Goal: Task Accomplishment & Management: Manage account settings

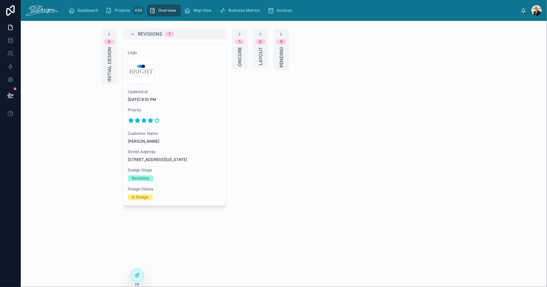
click at [160, 7] on div "Overview" at bounding box center [164, 10] width 30 height 10
click at [8, 29] on icon at bounding box center [10, 27] width 7 height 7
click at [167, 9] on span "Overview" at bounding box center [167, 10] width 18 height 5
click at [120, 11] on span "Projects" at bounding box center [122, 10] width 15 height 5
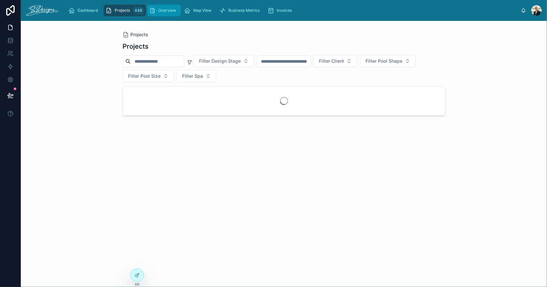
click at [166, 9] on span "Overview" at bounding box center [167, 10] width 18 height 5
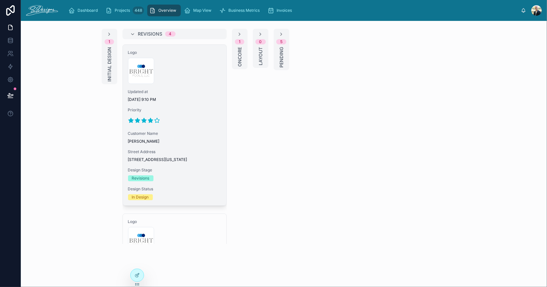
click at [188, 69] on div "300x300-logo .jpg" at bounding box center [174, 71] width 93 height 26
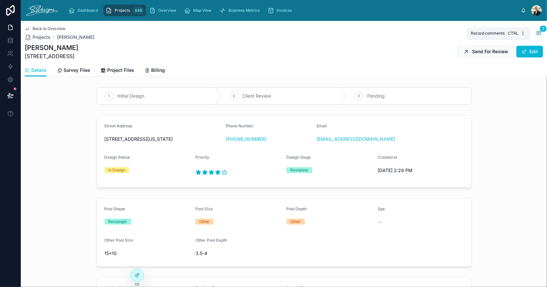
click at [537, 32] on icon at bounding box center [539, 33] width 4 height 4
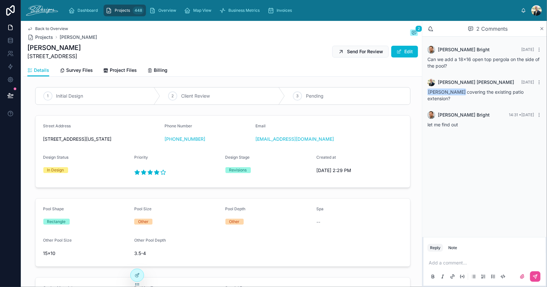
click at [542, 29] on icon at bounding box center [542, 28] width 5 height 5
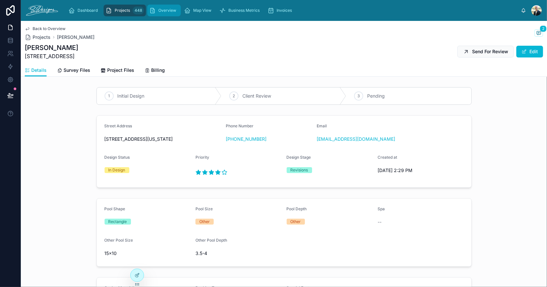
click at [162, 9] on span "Overview" at bounding box center [167, 10] width 18 height 5
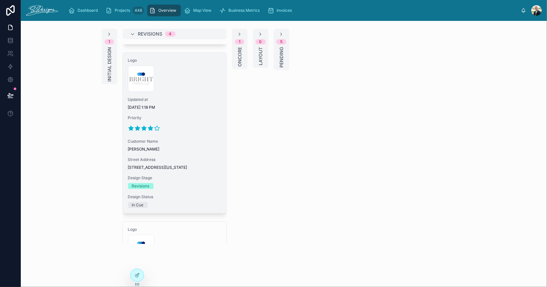
scroll to position [163, 0]
click at [191, 138] on div "Logo 300x300-logo .jpg Updated at [DATE] 1:18 PM Priority Customer Name [PERSON…" at bounding box center [175, 131] width 104 height 160
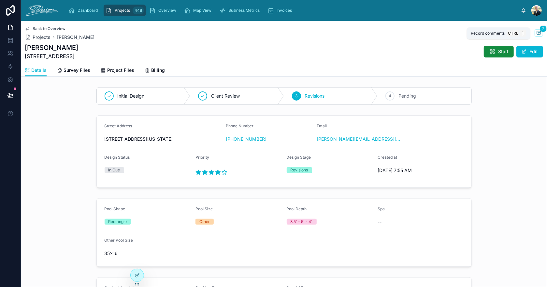
click at [536, 31] on icon at bounding box center [538, 32] width 5 height 5
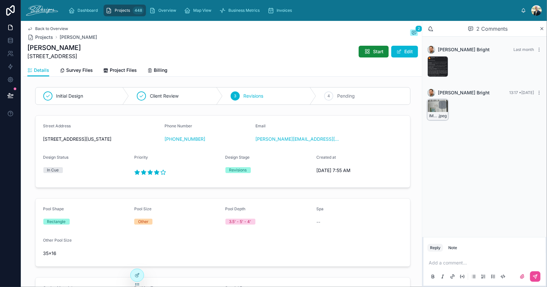
click at [431, 105] on div "IMG_3042 .jpeg" at bounding box center [438, 109] width 21 height 21
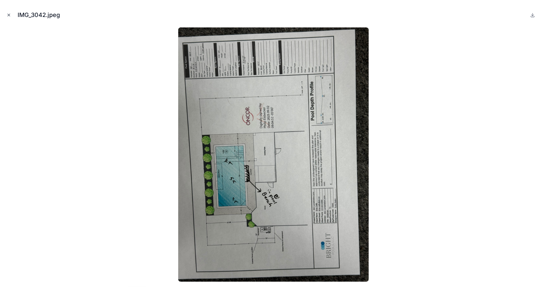
click at [8, 14] on icon "Close modal" at bounding box center [9, 15] width 5 height 5
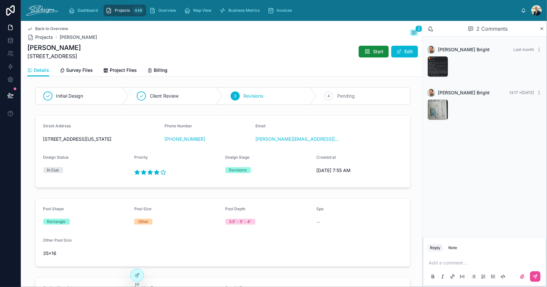
click at [43, 26] on span "Back to Overview" at bounding box center [51, 28] width 33 height 5
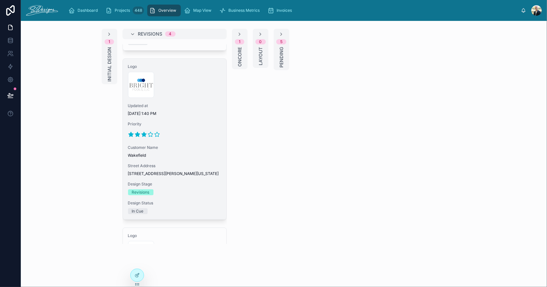
scroll to position [326, 0]
click at [185, 165] on div "Logo 300x300-logo .jpg Updated at 9/4/2025 1:40 PM Priority Customer Name Wakef…" at bounding box center [175, 137] width 104 height 160
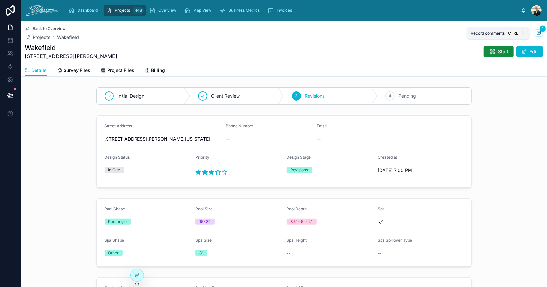
click at [540, 29] on span "1" at bounding box center [543, 28] width 6 height 7
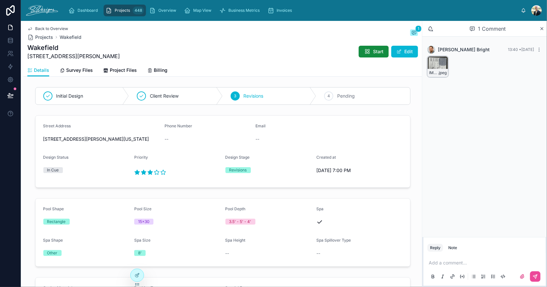
click at [433, 62] on div "IMG_3043 .jpeg" at bounding box center [438, 66] width 21 height 21
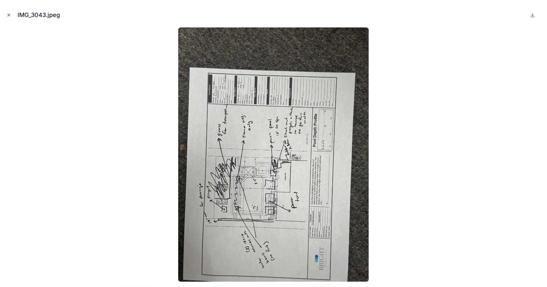
click at [8, 13] on icon "Close modal" at bounding box center [9, 15] width 5 height 5
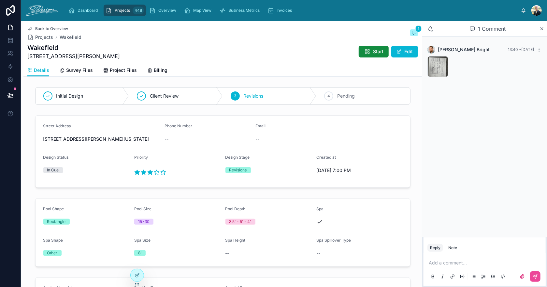
click at [50, 24] on div "Back to Overview Projects Wakefield 1 Wakefield 2560 King Arthur Boulevard Star…" at bounding box center [222, 42] width 391 height 43
click at [52, 26] on div "Back to Overview Projects Wakefield 1 Wakefield 2560 King Arthur Boulevard Star…" at bounding box center [222, 42] width 391 height 43
click at [53, 27] on span "Back to Overview" at bounding box center [51, 28] width 33 height 5
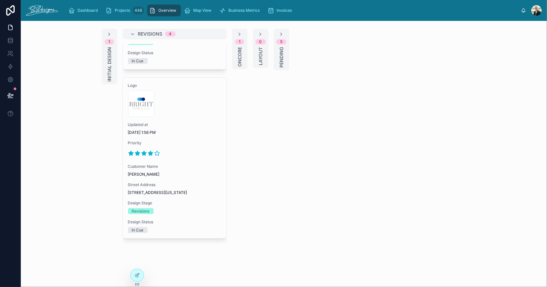
scroll to position [493, 0]
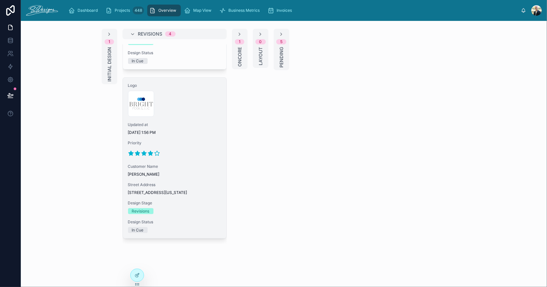
click at [173, 148] on div at bounding box center [174, 153] width 93 height 10
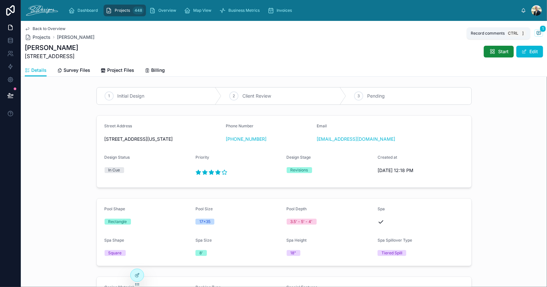
click at [536, 33] on icon at bounding box center [538, 32] width 5 height 5
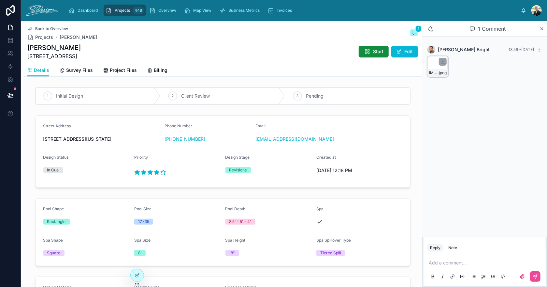
click at [433, 66] on div "IMG_3045 .jpeg" at bounding box center [438, 66] width 21 height 21
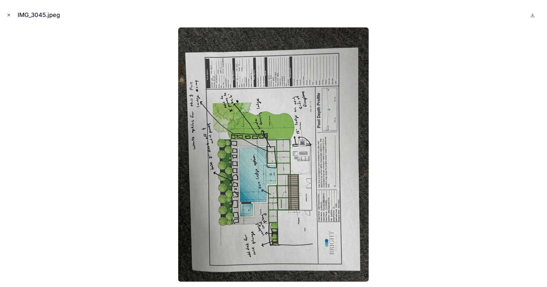
click at [6, 15] on button "Close modal" at bounding box center [8, 14] width 7 height 7
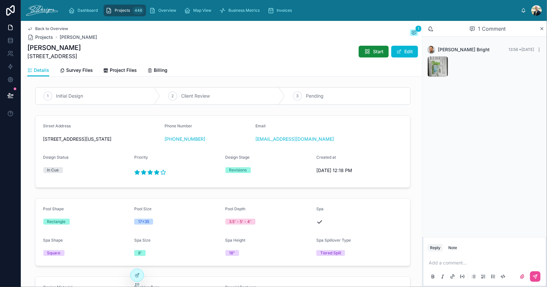
click at [133, 10] on div "448" at bounding box center [138, 11] width 11 height 8
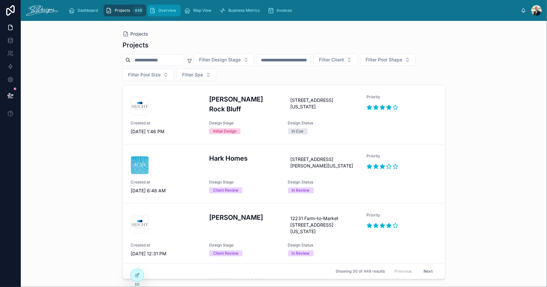
click at [158, 12] on span "Overview" at bounding box center [167, 10] width 18 height 5
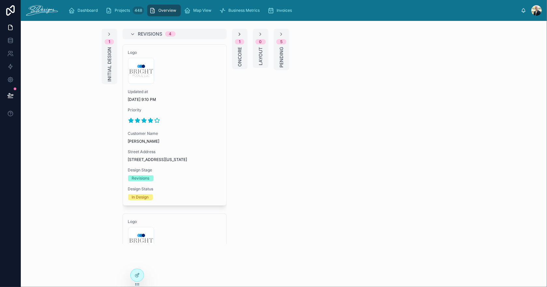
click at [237, 35] on icon at bounding box center [239, 34] width 5 height 5
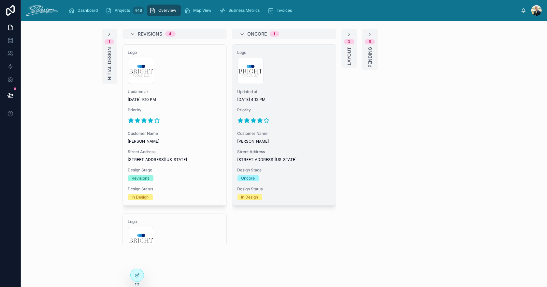
click at [299, 115] on div at bounding box center [284, 120] width 93 height 10
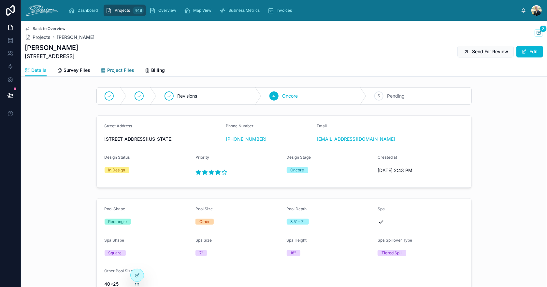
click at [113, 71] on span "Project Files" at bounding box center [120, 70] width 27 height 7
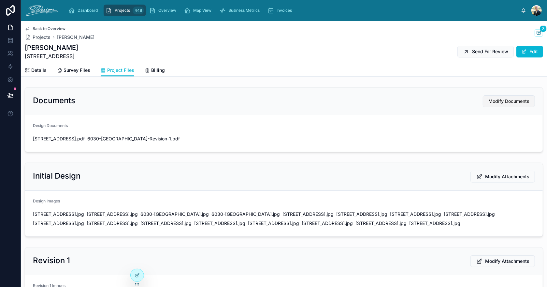
click at [489, 101] on span "Modify Documents" at bounding box center [509, 101] width 41 height 7
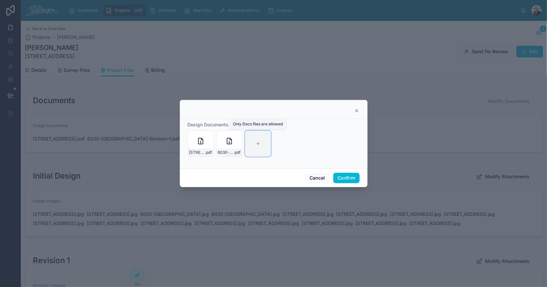
click at [253, 142] on div at bounding box center [258, 143] width 26 height 26
type input "**********"
click at [339, 174] on button "Confirm" at bounding box center [346, 177] width 26 height 10
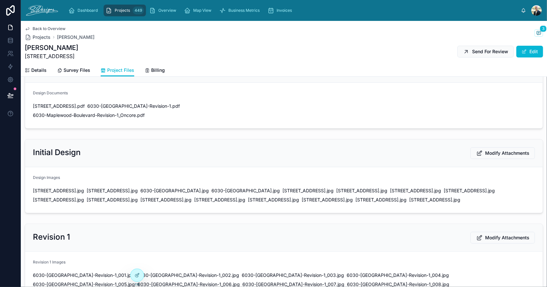
scroll to position [33, 0]
click at [472, 50] on span "Send For Review" at bounding box center [490, 51] width 36 height 7
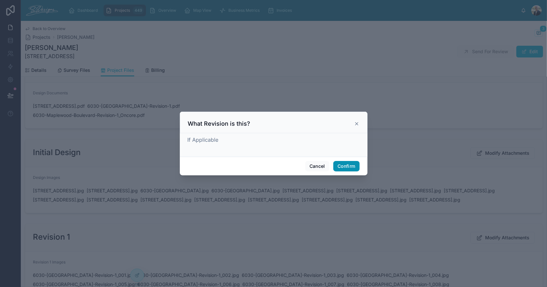
click at [354, 166] on button "Confirm" at bounding box center [346, 166] width 26 height 10
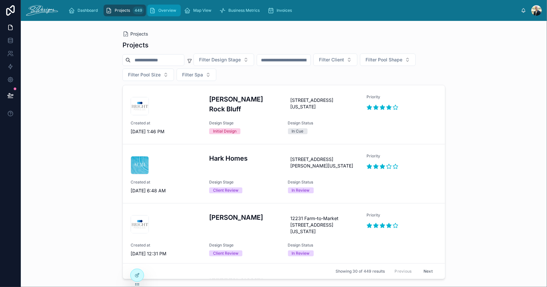
click at [163, 9] on span "Overview" at bounding box center [167, 10] width 18 height 5
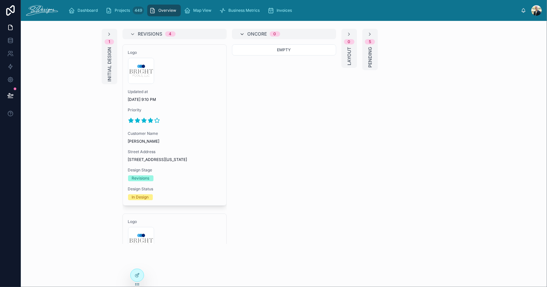
click at [241, 33] on icon at bounding box center [242, 34] width 5 height 5
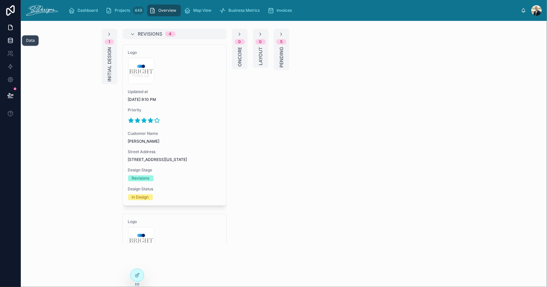
click at [9, 38] on icon at bounding box center [10, 40] width 7 height 7
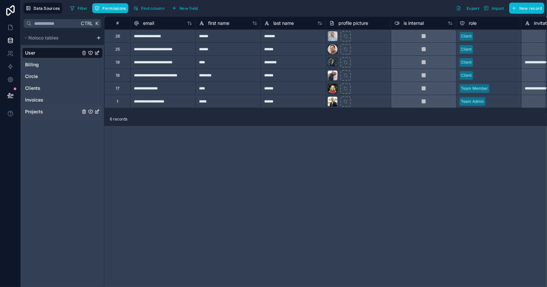
click at [42, 110] on span "Projects" at bounding box center [34, 111] width 18 height 7
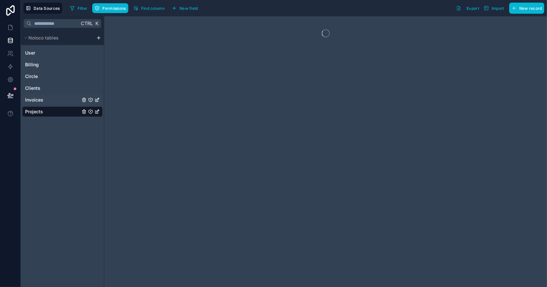
click at [41, 96] on span "Invoices" at bounding box center [34, 99] width 18 height 7
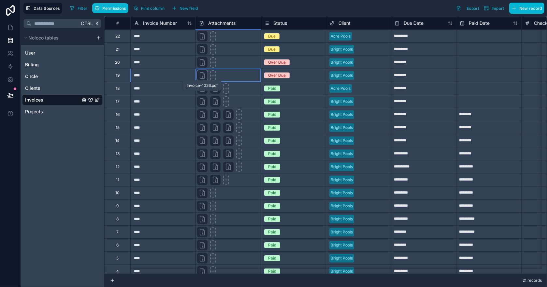
click at [202, 75] on icon at bounding box center [202, 75] width 8 height 8
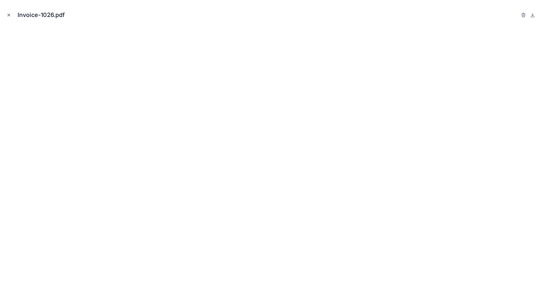
click at [8, 14] on icon "Close modal" at bounding box center [9, 15] width 2 height 2
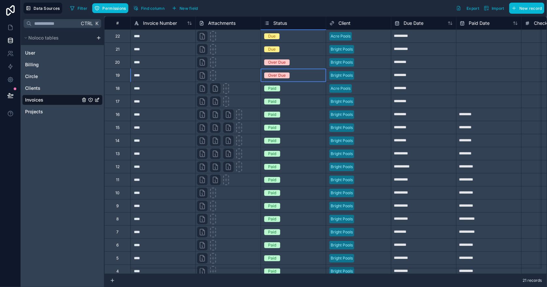
click at [301, 76] on div "Over Due" at bounding box center [293, 75] width 65 height 7
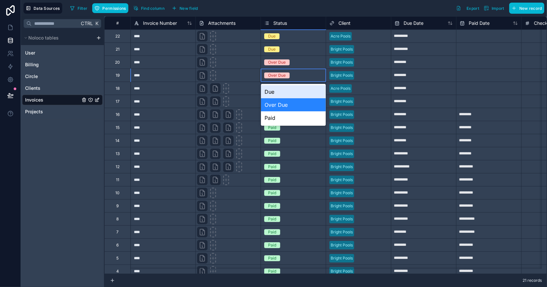
click at [299, 78] on div "Over Due" at bounding box center [293, 75] width 65 height 7
click at [294, 116] on div "Paid" at bounding box center [293, 117] width 65 height 13
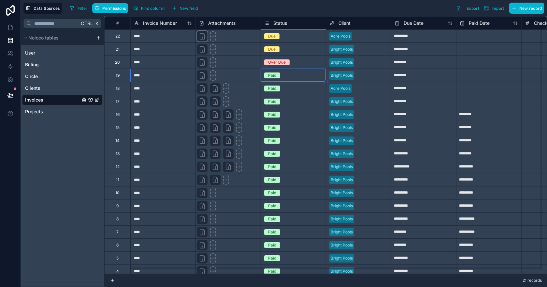
click at [199, 35] on icon at bounding box center [202, 36] width 8 height 8
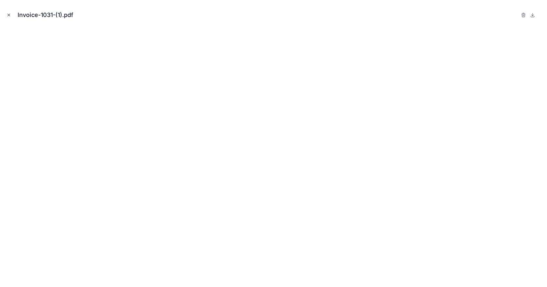
click at [9, 14] on icon "Close modal" at bounding box center [9, 15] width 5 height 5
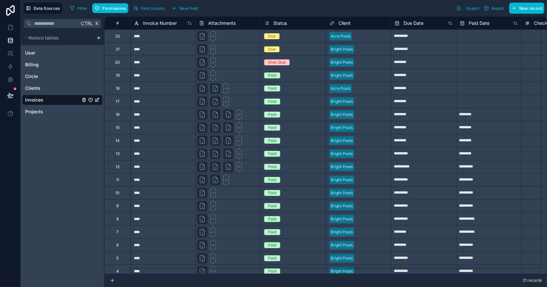
click at [268, 34] on div "Due" at bounding box center [271, 36] width 7 height 6
click at [294, 38] on div "Due" at bounding box center [293, 36] width 65 height 7
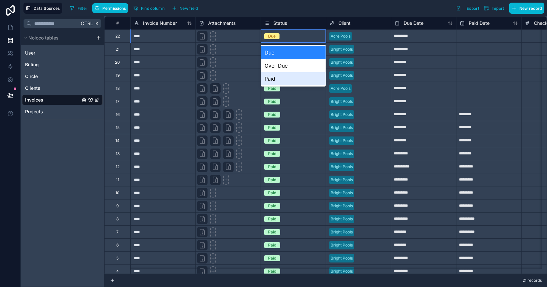
click at [291, 77] on div "Paid" at bounding box center [293, 78] width 65 height 13
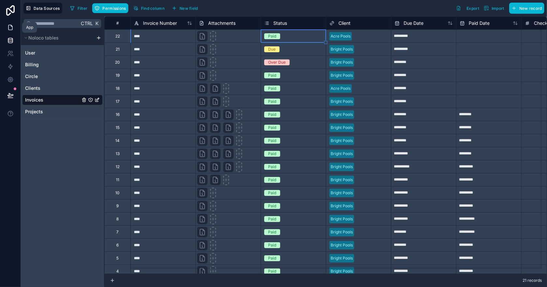
click at [11, 25] on icon at bounding box center [10, 27] width 4 height 5
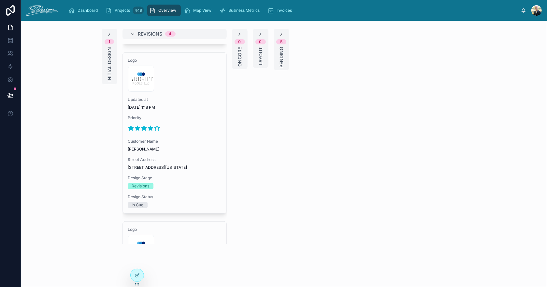
scroll to position [163, 0]
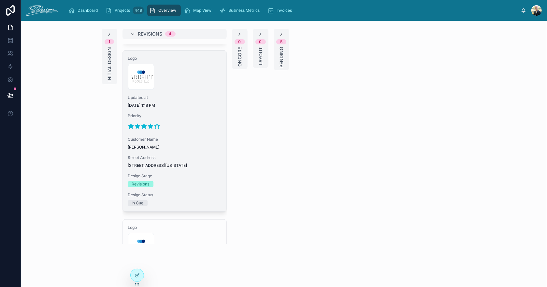
click at [191, 114] on div "Logo 300x300-logo .jpg Updated at [DATE] 1:18 PM Priority Customer Name [PERSON…" at bounding box center [175, 131] width 104 height 160
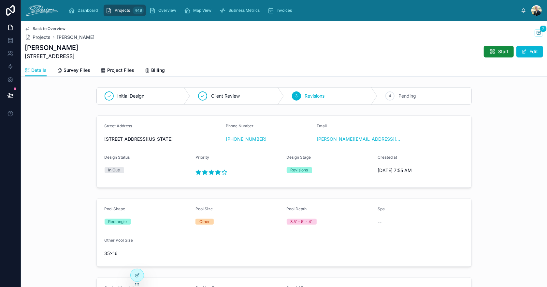
click at [127, 11] on span "Projects" at bounding box center [122, 10] width 15 height 5
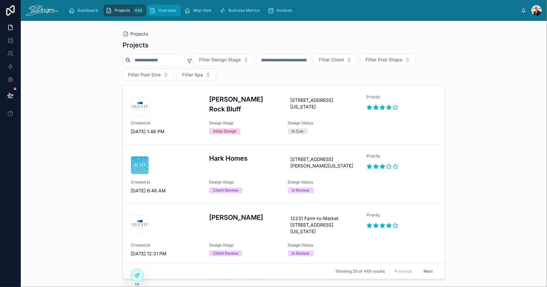
click at [159, 10] on span "Overview" at bounding box center [167, 10] width 18 height 5
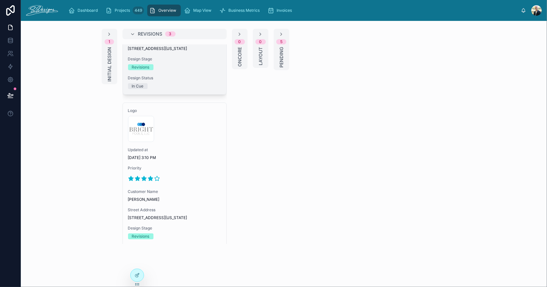
scroll to position [319, 0]
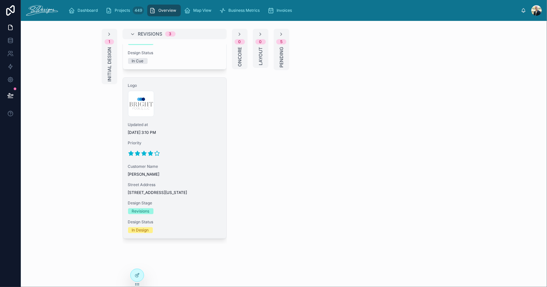
click at [190, 152] on div at bounding box center [174, 153] width 93 height 10
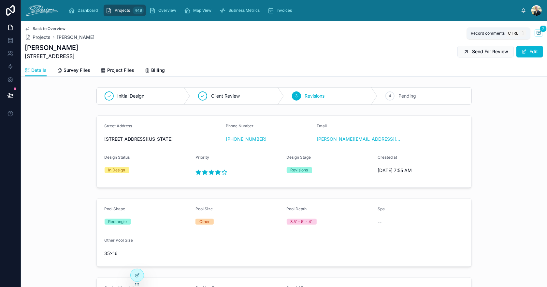
click at [536, 34] on icon at bounding box center [538, 32] width 5 height 5
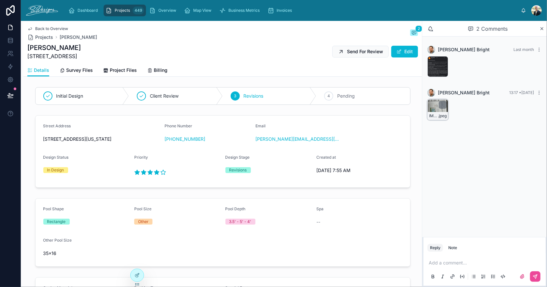
click at [431, 109] on div "IMG_3042 .jpeg" at bounding box center [438, 109] width 21 height 21
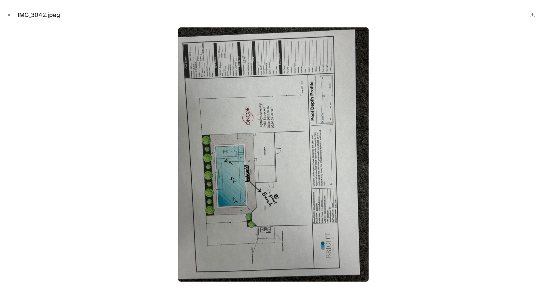
click at [10, 14] on icon "Close modal" at bounding box center [9, 15] width 5 height 5
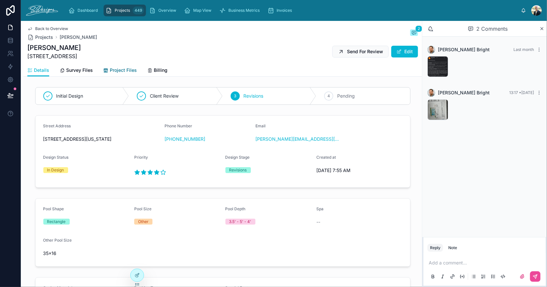
click at [117, 68] on span "Project Files" at bounding box center [123, 70] width 27 height 7
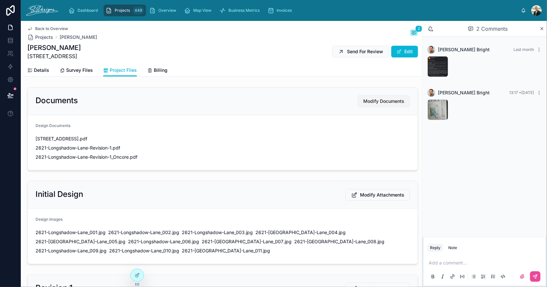
click at [369, 101] on span "Modify Documents" at bounding box center [383, 101] width 41 height 7
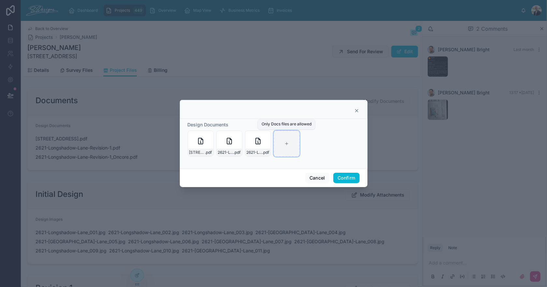
click at [291, 139] on div at bounding box center [287, 143] width 26 height 26
type input "**********"
click at [345, 174] on button "Confirm" at bounding box center [346, 177] width 26 height 10
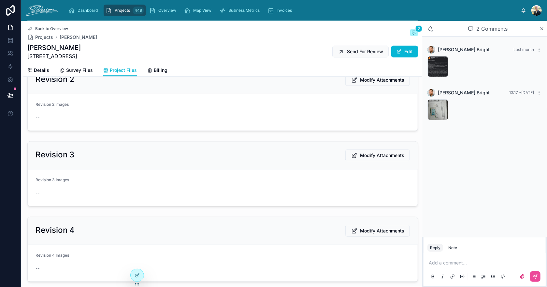
scroll to position [260, 0]
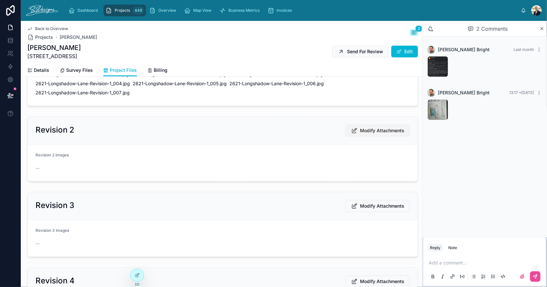
click at [373, 127] on span "Modify Attachments" at bounding box center [382, 130] width 44 height 7
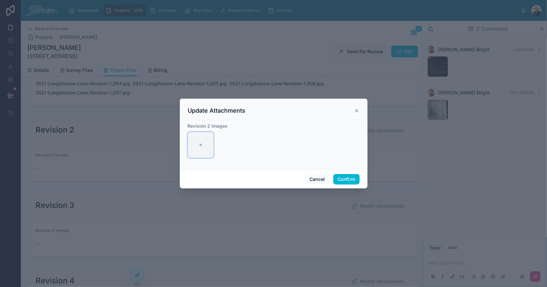
click at [203, 145] on div at bounding box center [201, 145] width 26 height 26
type input "**********"
click at [345, 181] on button "Confirm" at bounding box center [346, 179] width 26 height 10
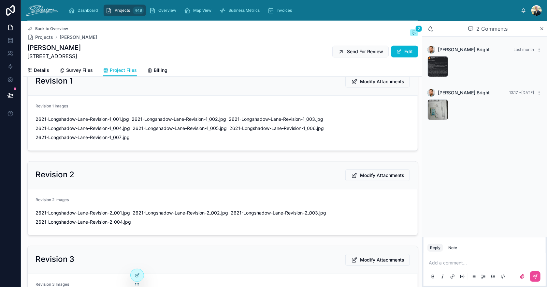
scroll to position [130, 0]
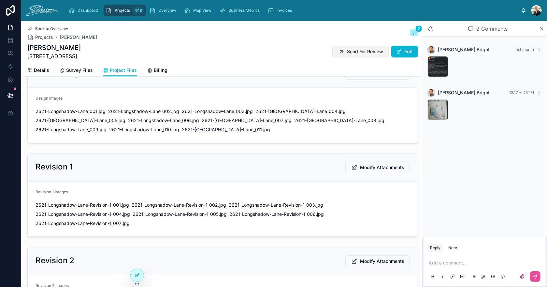
click at [359, 55] on button "Send For Review" at bounding box center [360, 52] width 56 height 12
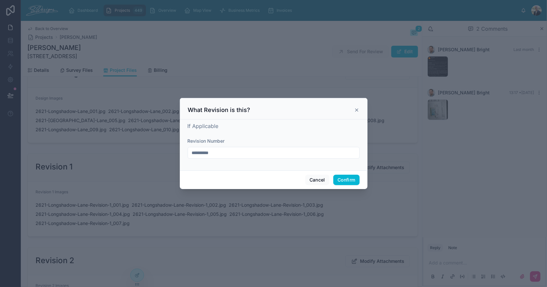
click at [231, 153] on input "**********" at bounding box center [273, 152] width 171 height 9
type input "**********"
click at [280, 125] on div "If Applicable" at bounding box center [274, 126] width 172 height 8
click at [345, 181] on button "Confirm" at bounding box center [346, 179] width 26 height 10
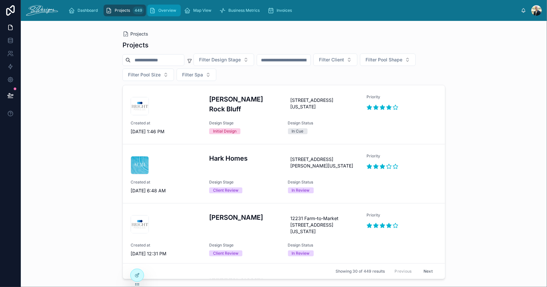
click at [174, 8] on span "Overview" at bounding box center [167, 10] width 18 height 5
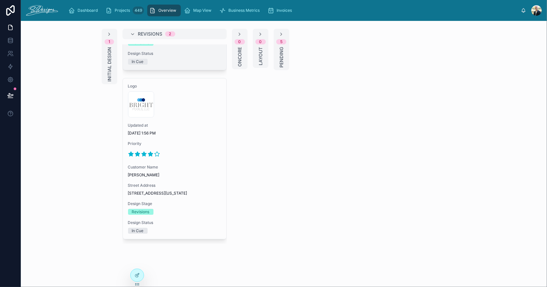
scroll to position [145, 0]
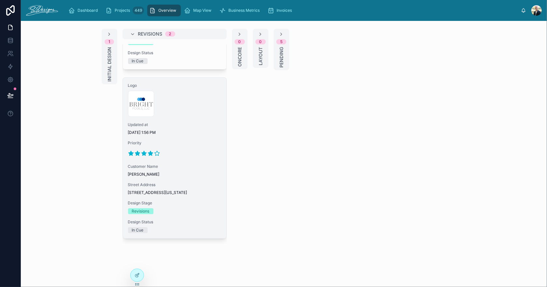
click at [184, 134] on div "Logo 300x300-logo .jpg Updated at 9/4/2025 1:56 PM Priority Customer Name Liz W…" at bounding box center [175, 158] width 104 height 160
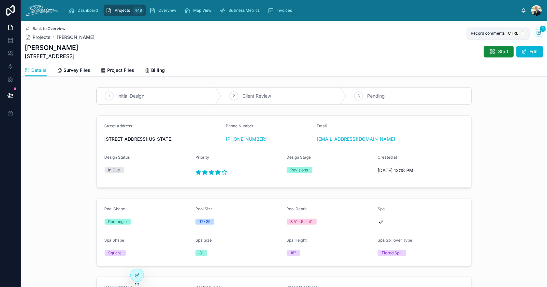
click at [536, 32] on icon at bounding box center [538, 32] width 5 height 5
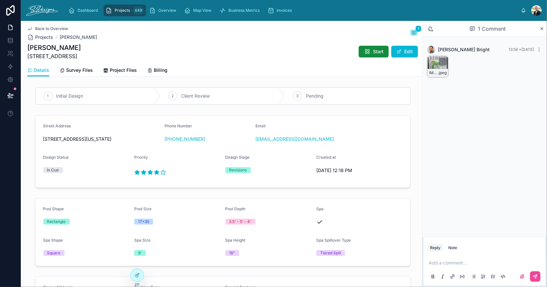
click at [432, 64] on div "IMG_3045 .jpeg" at bounding box center [438, 66] width 21 height 21
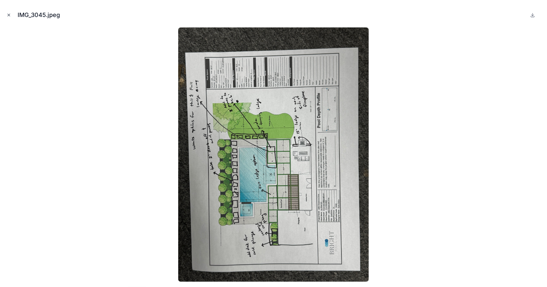
click at [7, 14] on icon "Close modal" at bounding box center [9, 15] width 5 height 5
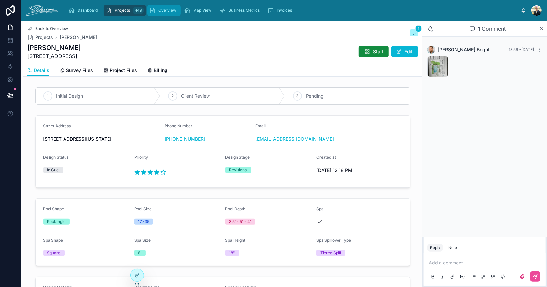
click at [164, 9] on span "Overview" at bounding box center [167, 10] width 18 height 5
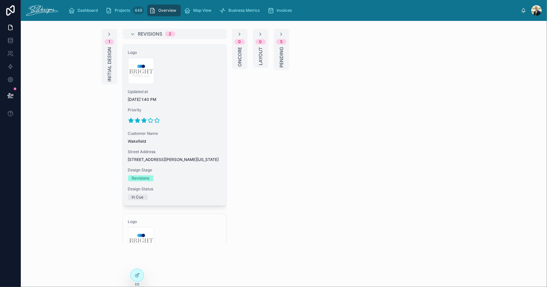
click at [197, 125] on div at bounding box center [174, 120] width 93 height 10
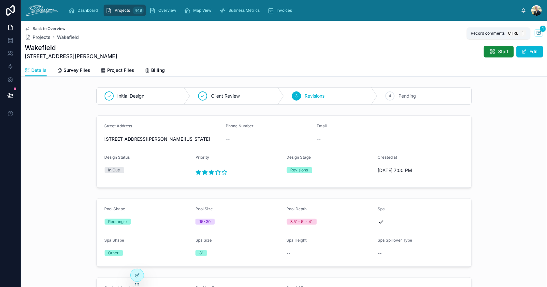
click at [536, 31] on icon at bounding box center [538, 32] width 5 height 5
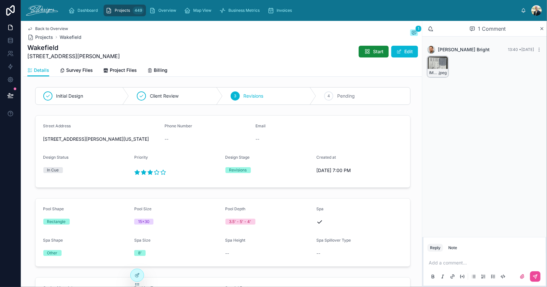
click at [432, 63] on div "IMG_3043 .jpeg" at bounding box center [438, 66] width 21 height 21
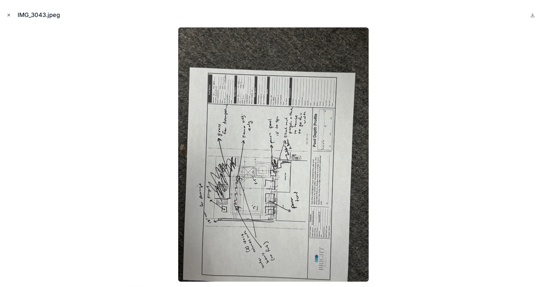
click at [9, 13] on icon "Close modal" at bounding box center [9, 15] width 5 height 5
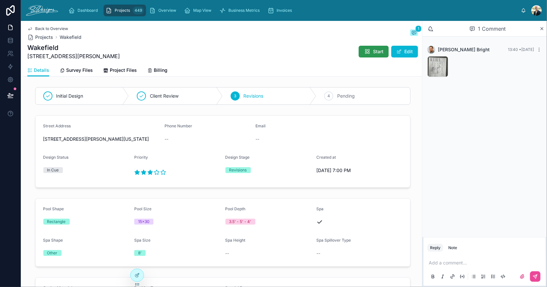
click at [373, 53] on span "Start" at bounding box center [378, 51] width 10 height 7
click at [444, 61] on icon at bounding box center [442, 61] width 5 height 5
click at [131, 69] on span "Project Files" at bounding box center [123, 70] width 27 height 7
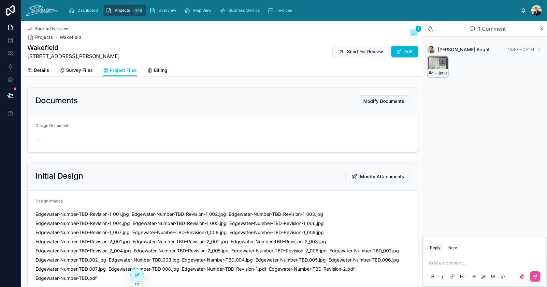
click at [443, 59] on icon at bounding box center [442, 61] width 5 height 5
click at [84, 71] on span "Survey Files" at bounding box center [79, 70] width 27 height 7
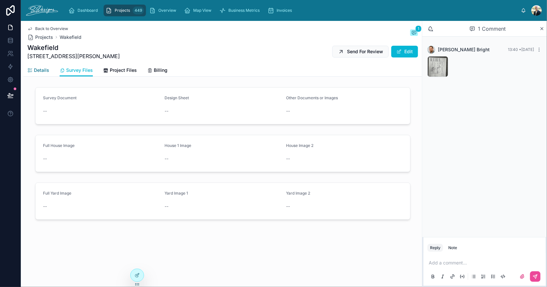
click at [40, 70] on span "Details" at bounding box center [41, 70] width 15 height 7
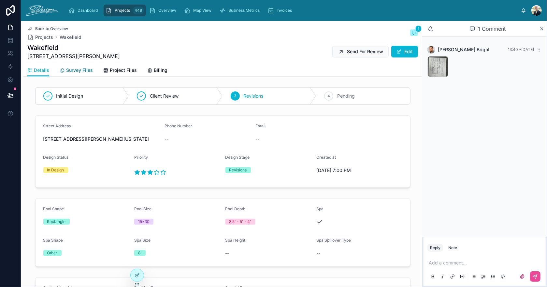
click at [85, 69] on span "Survey Files" at bounding box center [79, 70] width 27 height 7
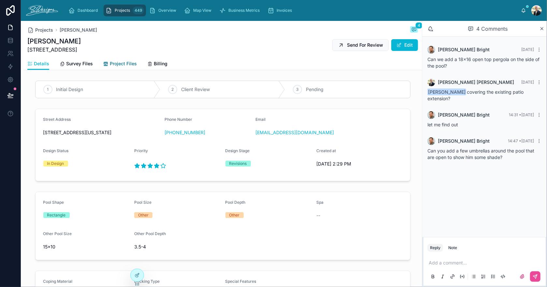
click at [128, 66] on span "Project Files" at bounding box center [123, 63] width 27 height 7
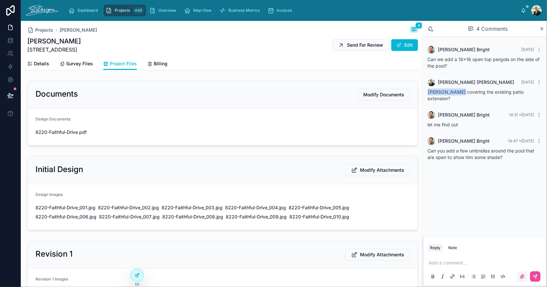
click at [522, 277] on icon at bounding box center [523, 276] width 4 height 4
click at [0, 0] on input "file" at bounding box center [0, 0] width 0 height 0
click at [523, 258] on icon at bounding box center [522, 257] width 5 height 5
click at [0, 0] on input "file" at bounding box center [0, 0] width 0 height 0
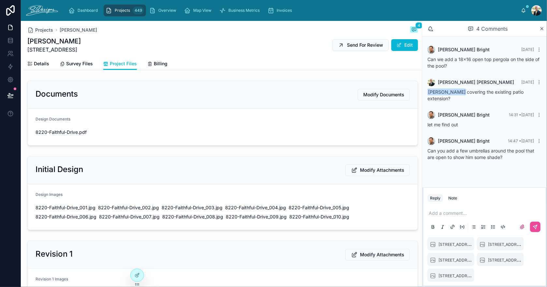
click at [448, 211] on p at bounding box center [486, 213] width 114 height 7
click at [430, 207] on span "**********" at bounding box center [482, 209] width 106 height 11
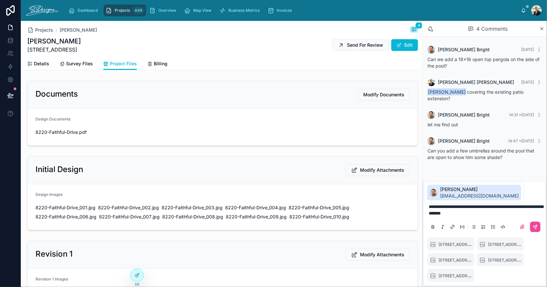
click at [463, 192] on span "[PERSON_NAME]" at bounding box center [479, 189] width 79 height 7
click at [539, 228] on button at bounding box center [535, 226] width 10 height 10
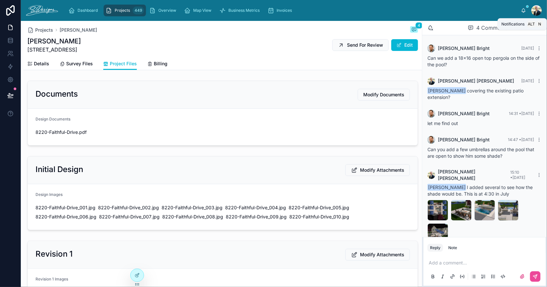
click at [524, 10] on icon at bounding box center [523, 10] width 5 height 5
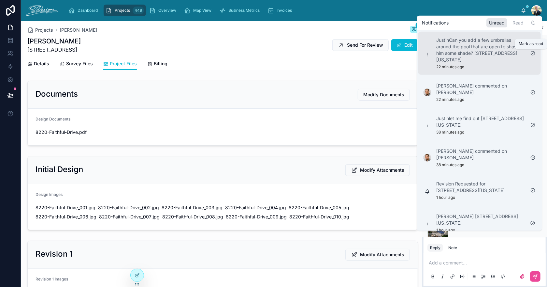
click at [533, 53] on icon at bounding box center [533, 53] width 5 height 5
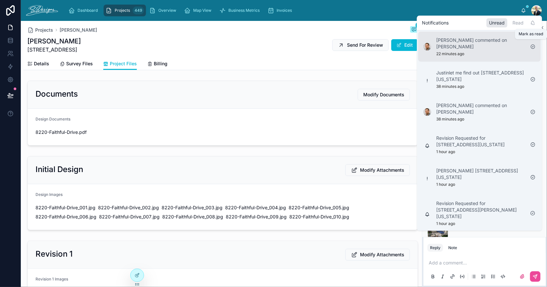
click at [533, 44] on icon at bounding box center [533, 46] width 5 height 5
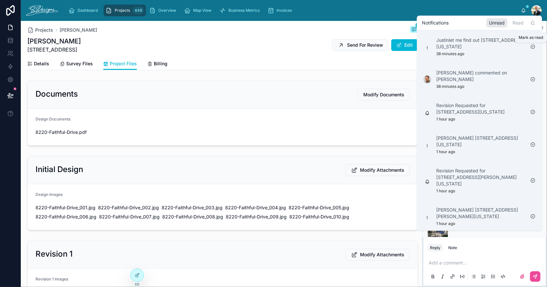
click at [533, 47] on icon at bounding box center [533, 46] width 1 height 1
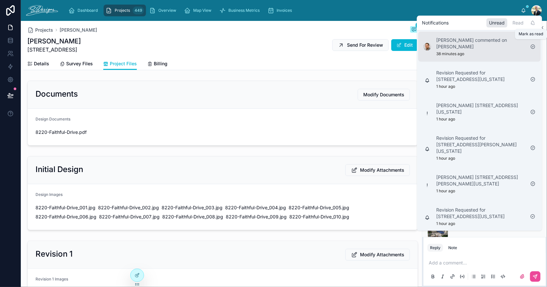
click at [533, 44] on icon at bounding box center [533, 46] width 5 height 5
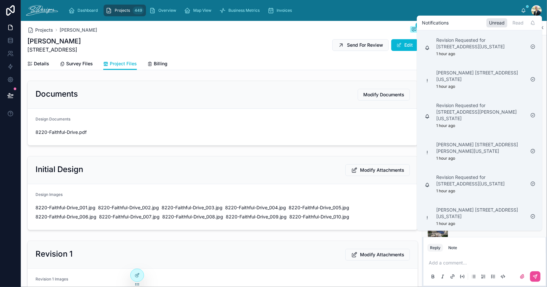
click at [387, 13] on div "Dashboard Projects 449 Overview Map View Business Metrics Invoices" at bounding box center [292, 10] width 458 height 14
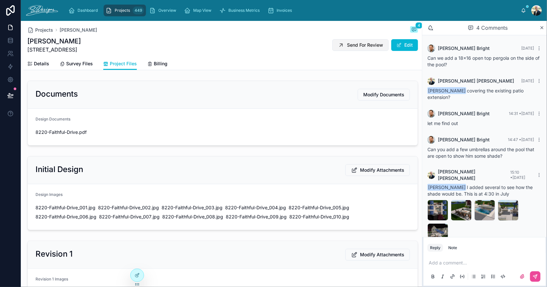
click at [347, 42] on span "Send For Review" at bounding box center [365, 45] width 36 height 7
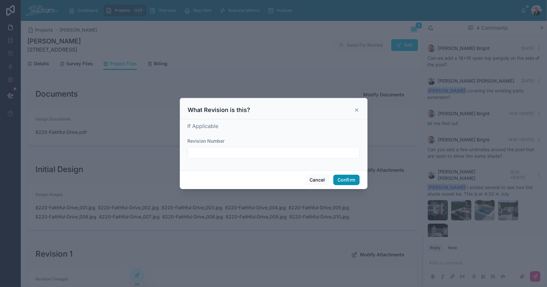
click at [345, 177] on button "Confirm" at bounding box center [346, 179] width 26 height 10
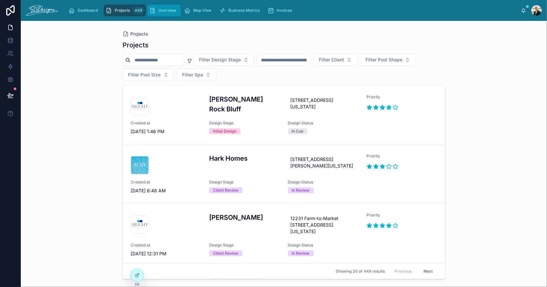
click at [166, 9] on span "Overview" at bounding box center [167, 10] width 18 height 5
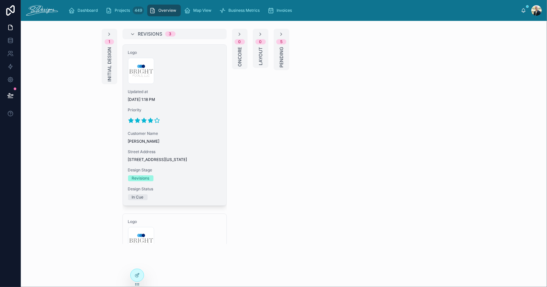
click at [192, 116] on div at bounding box center [174, 120] width 93 height 10
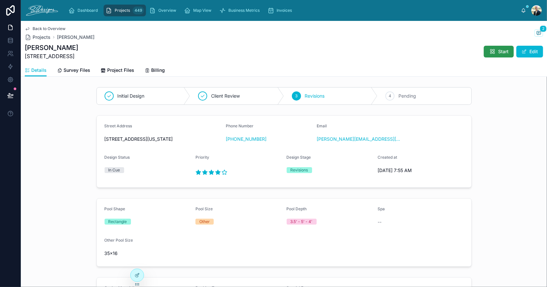
click at [484, 51] on button "Start" at bounding box center [499, 52] width 30 height 12
